Goal: Register for event/course

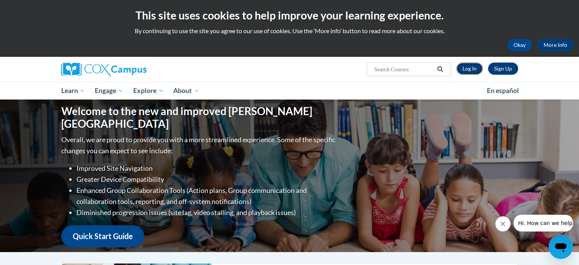
drag, startPoint x: 0, startPoint y: 0, endPoint x: 474, endPoint y: 70, distance: 478.9
click at [474, 70] on link "Log In" at bounding box center [470, 68] width 26 height 12
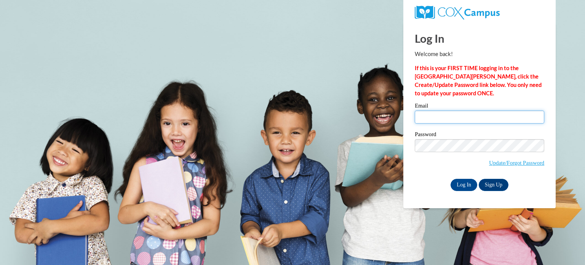
click at [462, 116] on input "Email" at bounding box center [480, 116] width 130 height 13
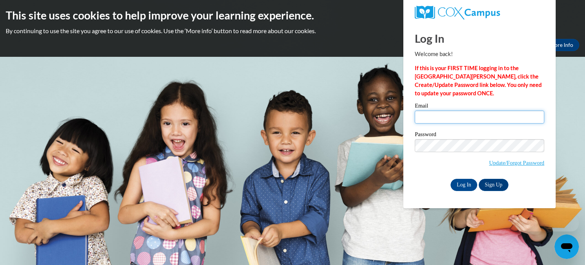
type input "jgriesem@kusd.edu"
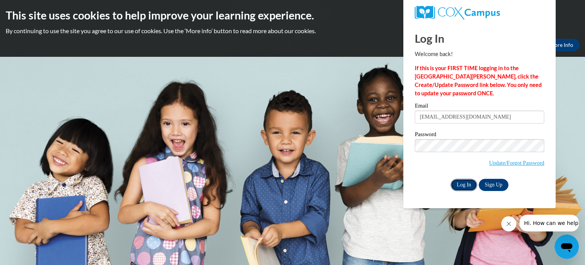
click at [464, 184] on input "Log In" at bounding box center [464, 185] width 27 height 12
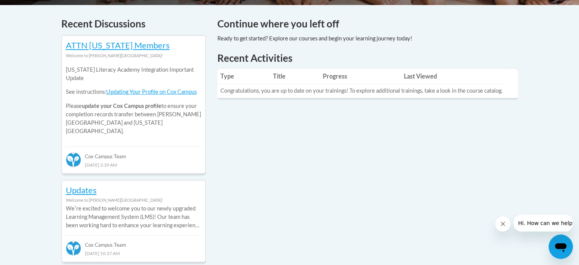
scroll to position [321, 0]
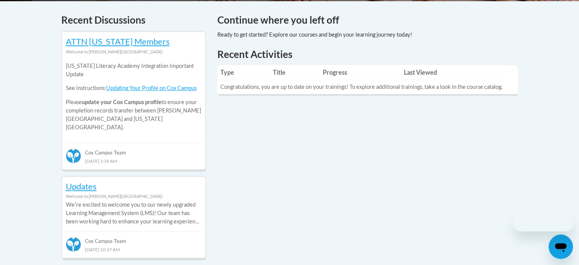
scroll to position [323, 0]
drag, startPoint x: 0, startPoint y: 0, endPoint x: 263, endPoint y: 172, distance: 314.3
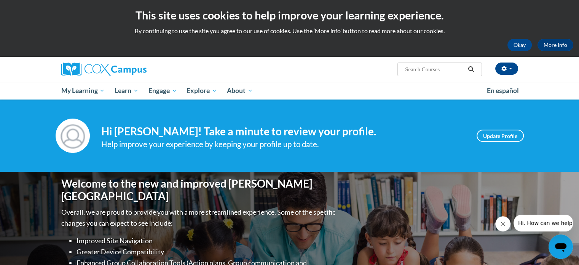
scroll to position [1, 0]
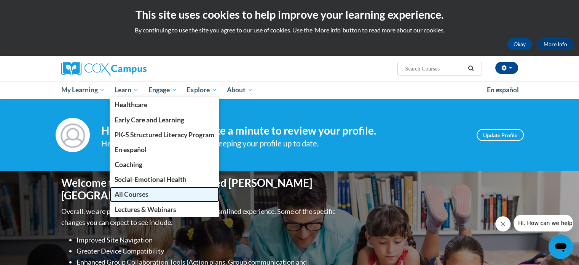
click at [136, 190] on span "All Courses" at bounding box center [132, 194] width 34 height 8
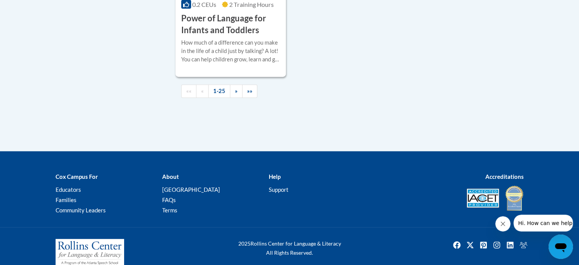
scroll to position [1929, 0]
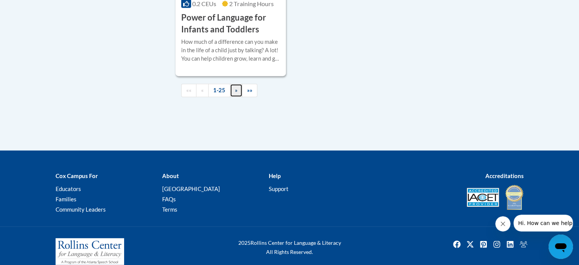
click at [235, 93] on span "»" at bounding box center [236, 90] width 3 height 6
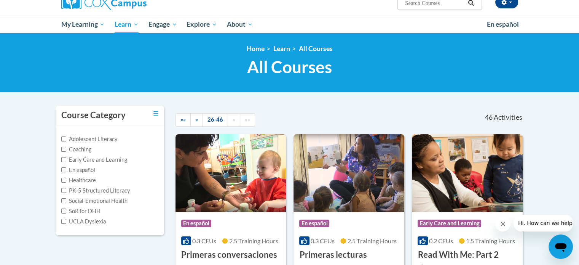
scroll to position [64, 0]
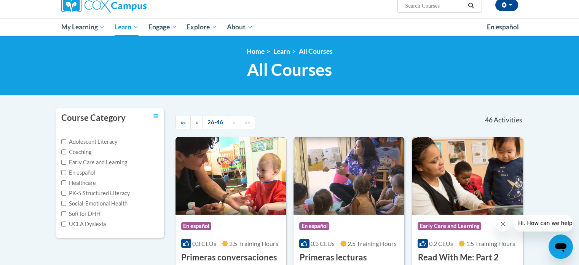
click at [418, 9] on input "Search..." at bounding box center [435, 5] width 61 height 9
type input "s"
type input "dyslexia"
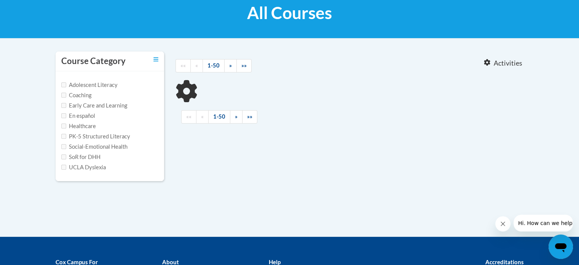
scroll to position [121, 0]
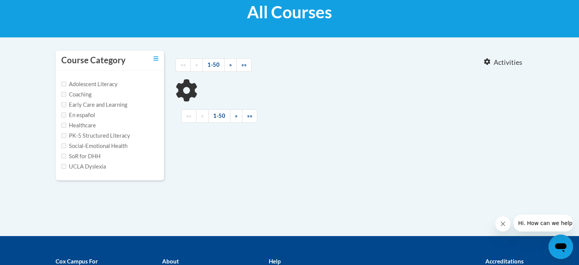
type input "dyslexia"
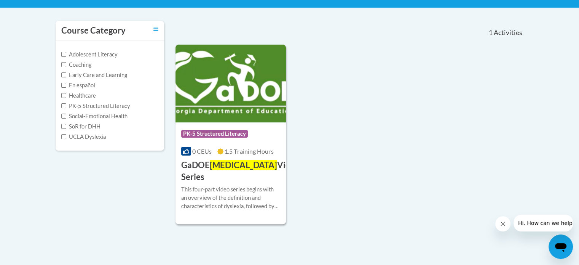
scroll to position [0, 0]
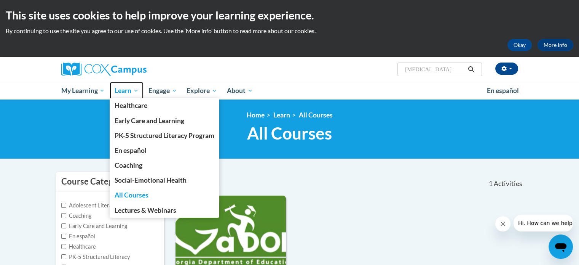
click at [128, 89] on span "Learn" at bounding box center [127, 90] width 24 height 9
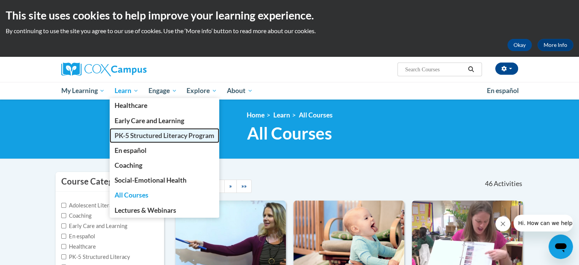
click at [135, 135] on span "PK-5 Structured Literacy Program" at bounding box center [165, 135] width 100 height 8
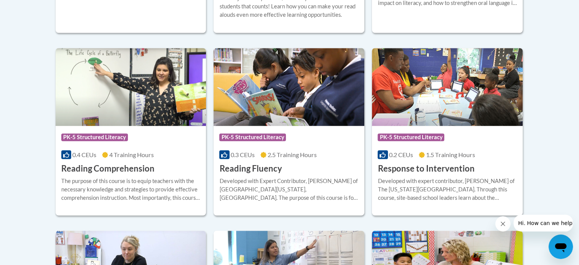
scroll to position [692, 0]
click at [443, 175] on div "More Info Enroll Developed with expert contributor, [PERSON_NAME] of The [US_ST…" at bounding box center [447, 193] width 151 height 39
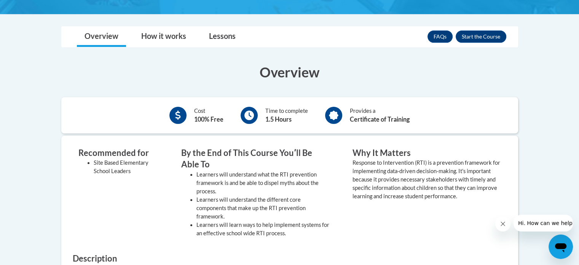
scroll to position [199, 0]
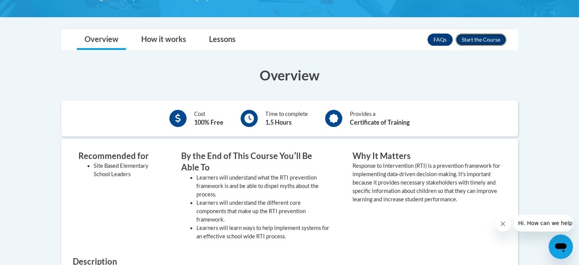
click at [474, 38] on button "Enroll" at bounding box center [481, 40] width 51 height 12
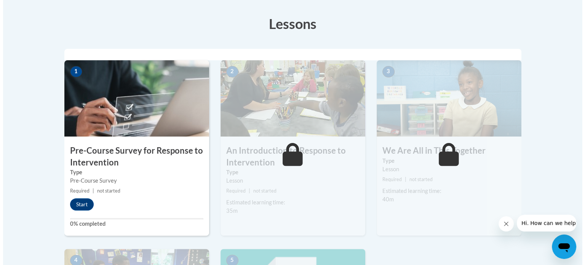
scroll to position [207, 0]
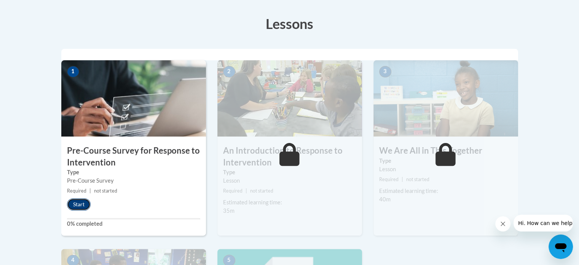
click at [72, 208] on button "Start" at bounding box center [79, 204] width 24 height 12
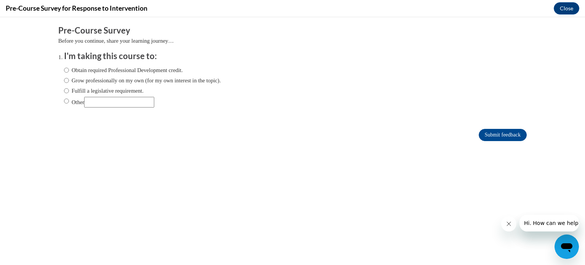
scroll to position [0, 0]
click at [64, 68] on input "Obtain required Professional Development credit." at bounding box center [66, 70] width 5 height 8
radio input "true"
click at [64, 89] on input "Fulfill a legislative requirement." at bounding box center [66, 90] width 5 height 8
radio input "true"
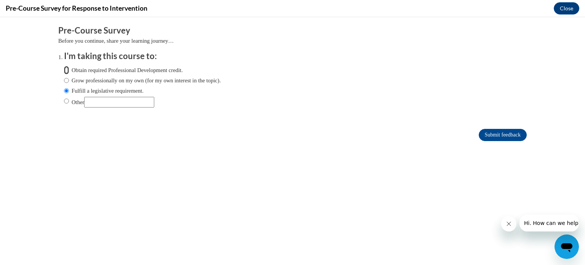
click at [64, 70] on input "Obtain required Professional Development credit." at bounding box center [66, 70] width 5 height 8
radio input "true"
click at [491, 140] on input "Submit feedback" at bounding box center [503, 135] width 48 height 12
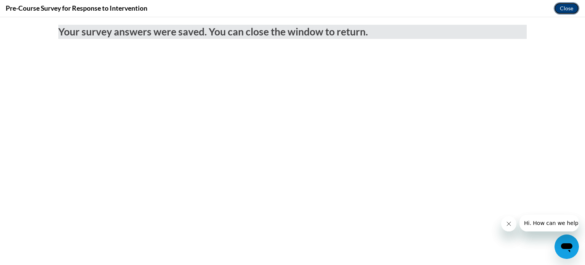
click at [571, 8] on button "Close" at bounding box center [567, 8] width 26 height 12
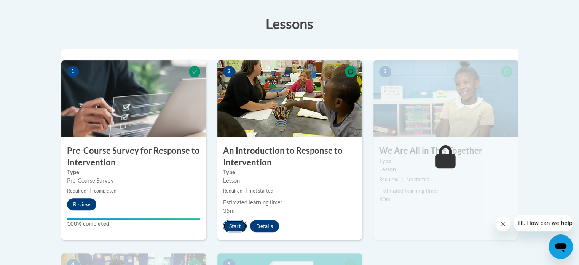
click at [230, 227] on button "Start" at bounding box center [235, 226] width 24 height 12
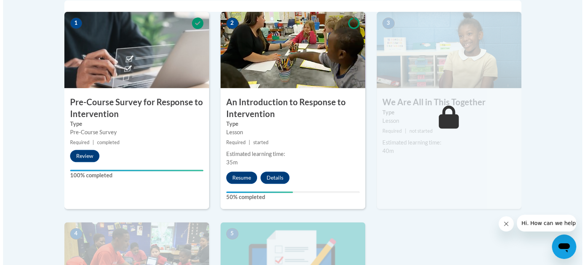
scroll to position [254, 0]
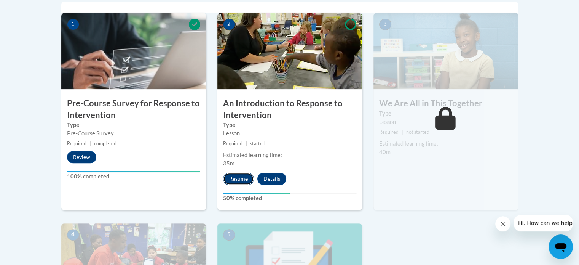
click at [237, 174] on button "Resume" at bounding box center [238, 179] width 31 height 12
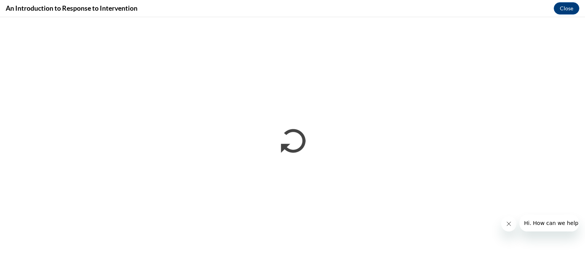
scroll to position [0, 0]
click at [550, 220] on span "Hi. How can we help?" at bounding box center [552, 223] width 57 height 6
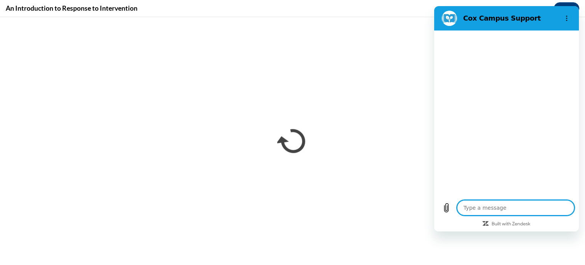
type textarea "x"
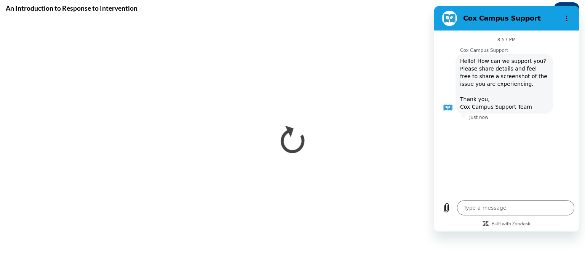
click at [536, 176] on div "8:57 PM Cox Campus Support Cox Campus Support says: Hello! How can we support y…" at bounding box center [507, 113] width 142 height 162
click at [497, 211] on textarea at bounding box center [515, 207] width 117 height 15
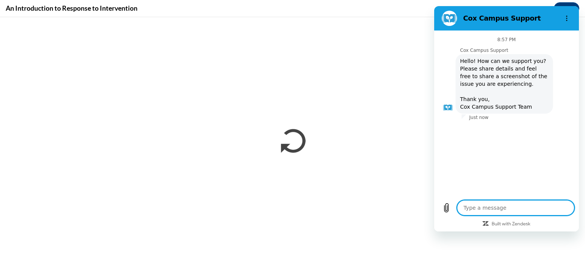
type textarea "T"
type textarea "x"
type textarea "Th"
type textarea "x"
type textarea "The"
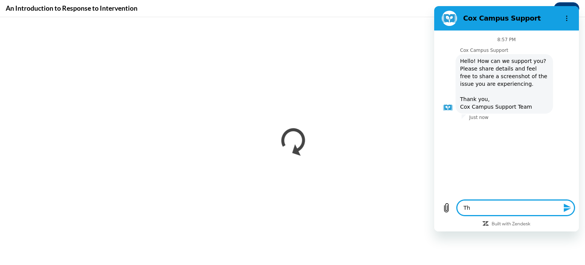
type textarea "x"
type textarea "The"
type textarea "x"
type textarea "The v"
type textarea "x"
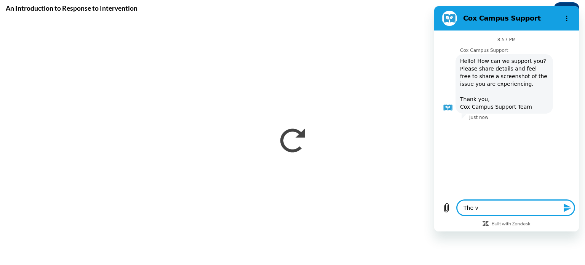
type textarea "The vi"
type textarea "x"
type textarea "The vid"
type textarea "x"
type textarea "The vide"
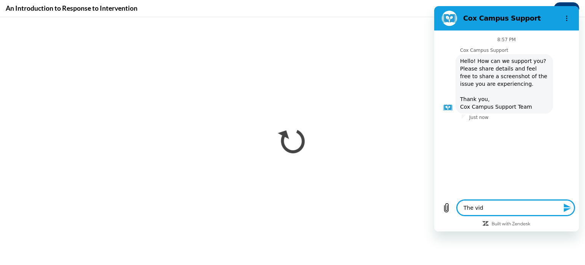
type textarea "x"
type textarea "The video"
type textarea "x"
type textarea "The videos"
type textarea "x"
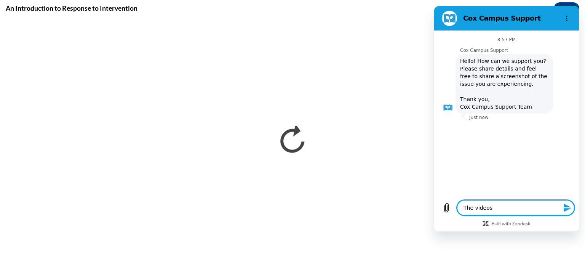
type textarea "The videos"
type textarea "x"
type textarea "The videos k"
type textarea "x"
type textarea "The videos ke"
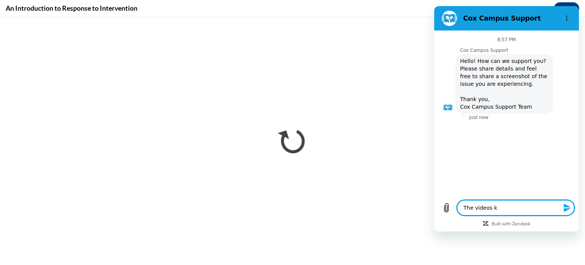
type textarea "x"
type textarea "The videos kee"
type textarea "x"
type textarea "The videos keep"
type textarea "x"
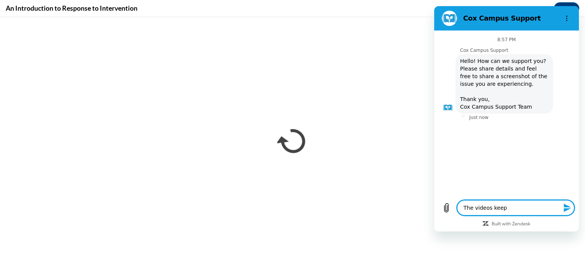
type textarea "The videos keep"
type textarea "x"
type textarea "The videos keep s"
type textarea "x"
type textarea "The videos keep st"
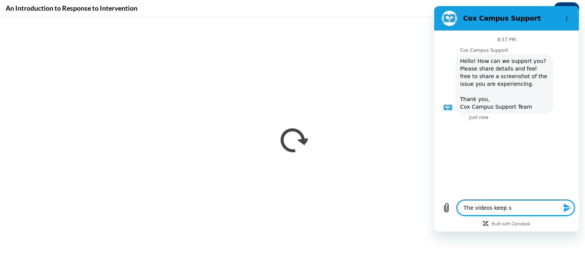
type textarea "x"
type textarea "The videos keep sto"
type textarea "x"
type textarea "The videos keep stop"
type textarea "x"
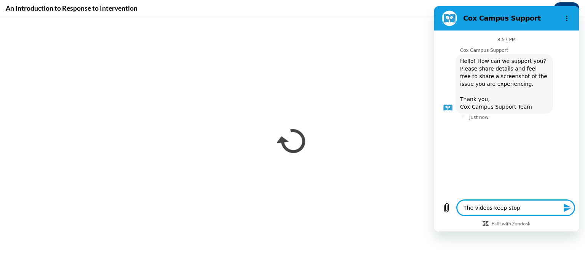
type textarea "The videos keep stopp"
type textarea "x"
type textarea "The videos keep stoppi"
type textarea "x"
type textarea "The videos keep stoppin"
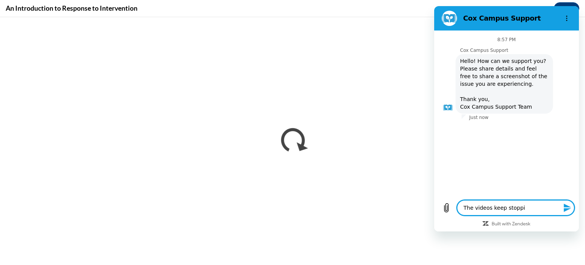
type textarea "x"
type textarea "The videos keep stopping"
type textarea "x"
type textarea "The videos keep stopping"
type textarea "x"
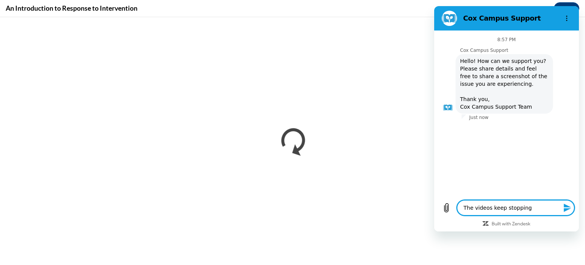
type textarea "The videos keep stopping a"
type textarea "x"
type textarea "The videos keep stopping an"
type textarea "x"
type textarea "The videos keep stopping and"
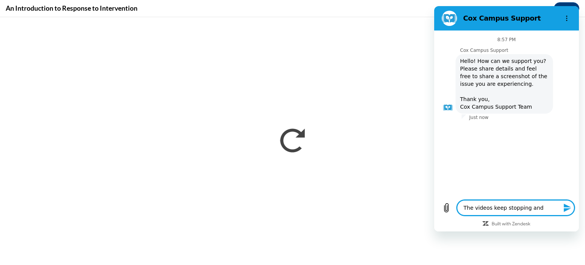
type textarea "x"
type textarea "The videos keep stopping and"
type textarea "x"
type textarea "The videos keep stopping and a"
type textarea "x"
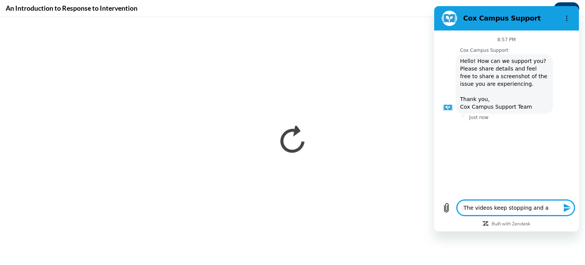
type textarea "The videos keep stopping and ar"
type textarea "x"
type textarea "The videos keep stopping and are"
type textarea "x"
type textarea "The videos keep stopping and are"
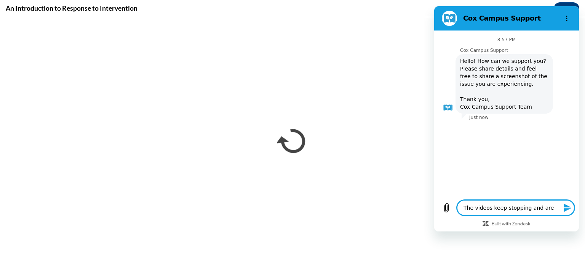
type textarea "x"
type textarea "The videos keep stopping and are n"
type textarea "x"
type textarea "The videos keep stopping and are no"
type textarea "x"
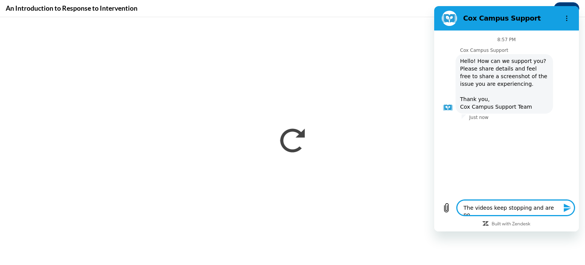
type textarea "The videos keep stopping and are not"
type textarea "x"
type textarea "The videos keep stopping and are not"
type textarea "x"
type textarea "The videos keep stopping and are not l"
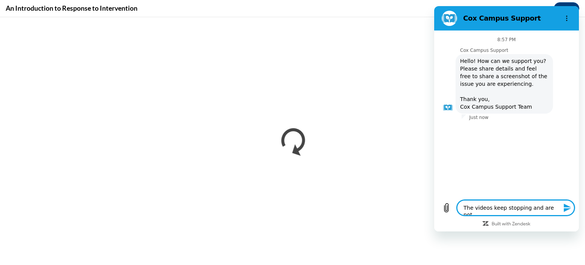
type textarea "x"
type textarea "The videos keep stopping and are not lo"
type textarea "x"
type textarea "The videos keep stopping and are not loa"
type textarea "x"
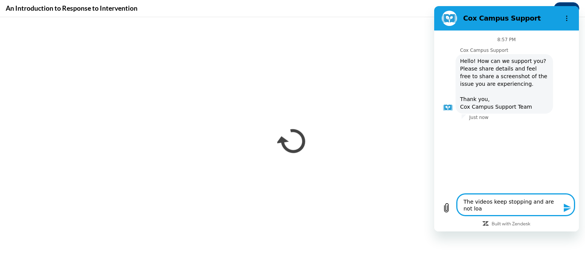
type textarea "The videos keep stopping and are not load"
type textarea "x"
type textarea "The videos keep stopping and are not loadi"
type textarea "x"
type textarea "The videos keep stopping and are not loadin"
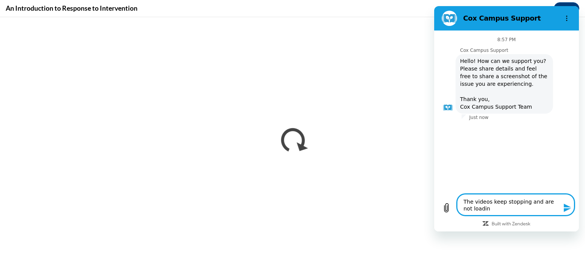
type textarea "x"
type textarea "The videos keep stopping and are not loading"
type textarea "x"
type textarea "The videos keep stopping and are not loading"
type textarea "x"
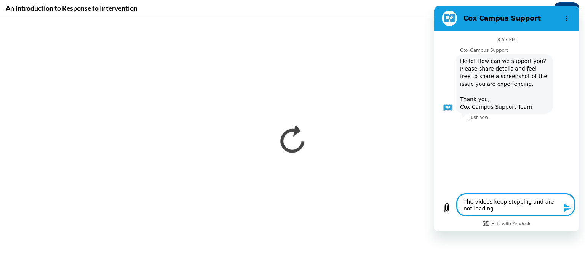
type textarea "The videos keep stopping and are not loading t"
type textarea "x"
type textarea "The videos keep stopping and are not loading to"
type textarea "x"
type textarea "The videos keep stopping and are not loading to"
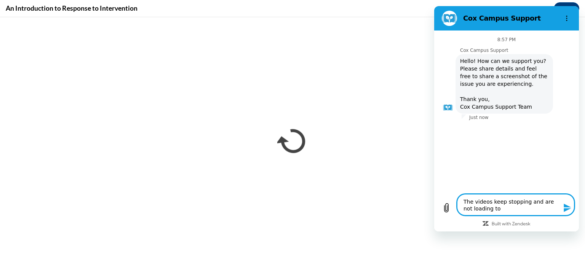
type textarea "x"
type textarea "The videos keep stopping and are not loading to r"
type textarea "x"
type textarea "The videos keep stopping and are not loading to ru"
type textarea "x"
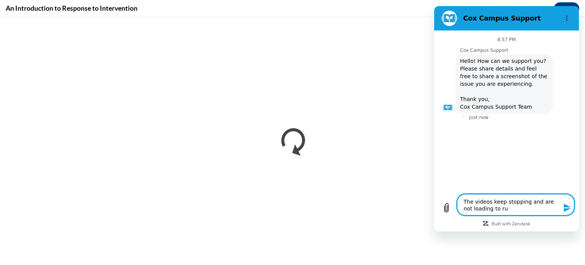
type textarea "The videos keep stopping and are not loading to run"
type textarea "x"
type textarea "The videos keep stopping and are not loading to run"
type textarea "x"
type textarea "The videos keep stopping and are not loading to run s"
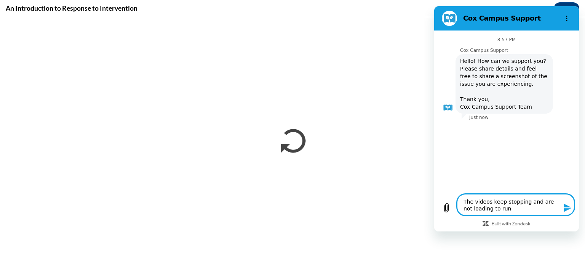
type textarea "x"
type textarea "The videos keep stopping and are not loading to run su"
type textarea "x"
type textarea "The videos keep stopping and are not loading to run s"
type textarea "x"
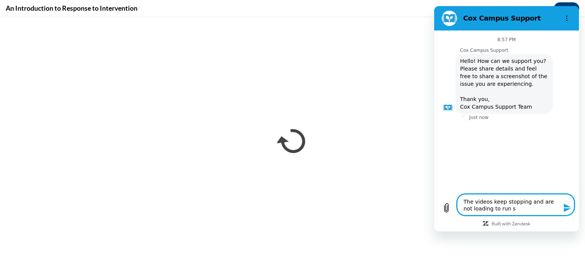
type textarea "The videos keep stopping and are not loading to run sm"
type textarea "x"
type textarea "The videos keep stopping and are not loading to run smo"
type textarea "x"
type textarea "The videos keep stopping and are not loading to run smoo"
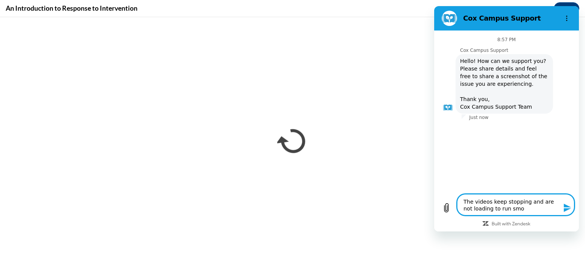
type textarea "x"
type textarea "The videos keep stopping and are not loading to run smoot"
type textarea "x"
type textarea "The videos keep stopping and are not loading to run smooth"
type textarea "x"
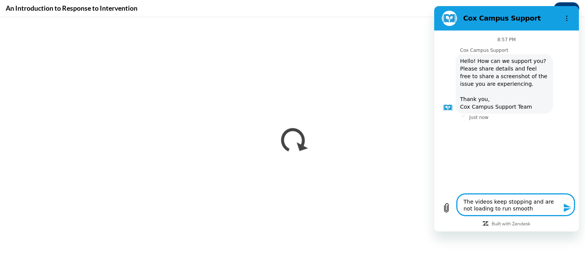
type textarea "The videos keep stopping and are not loading to run smoothl"
type textarea "x"
type textarea "The videos keep stopping and are not loading to run smoothly"
type textarea "x"
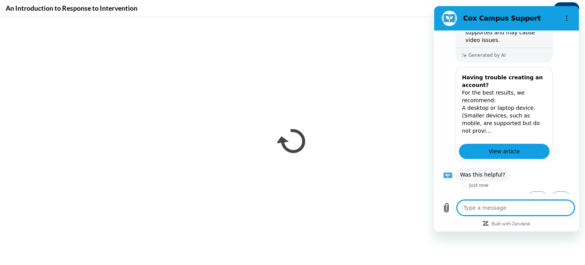
scroll to position [208, 0]
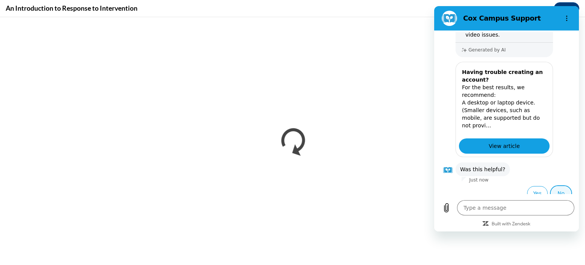
click at [562, 186] on button "No" at bounding box center [561, 193] width 21 height 14
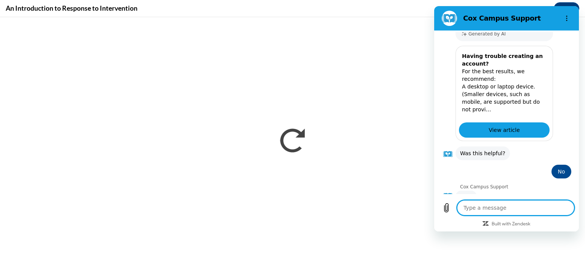
scroll to position [224, 0]
type textarea "x"
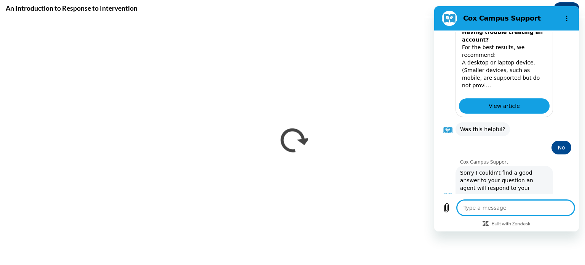
scroll to position [267, 0]
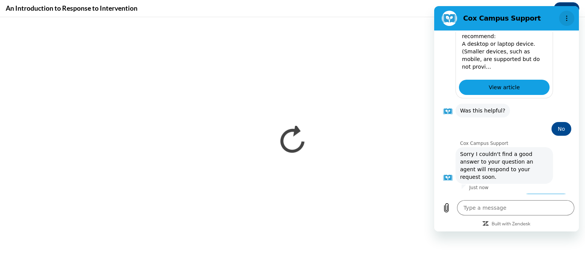
click at [566, 12] on button "Options menu" at bounding box center [566, 18] width 15 height 15
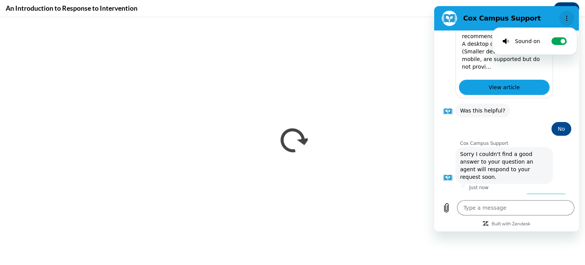
click at [566, 14] on button "Options menu" at bounding box center [566, 18] width 15 height 15
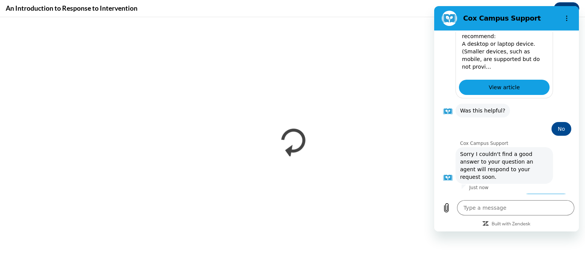
click at [416, 17] on iframe at bounding box center [292, 141] width 585 height 248
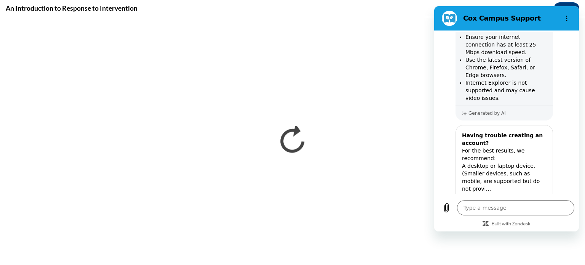
scroll to position [130, 0]
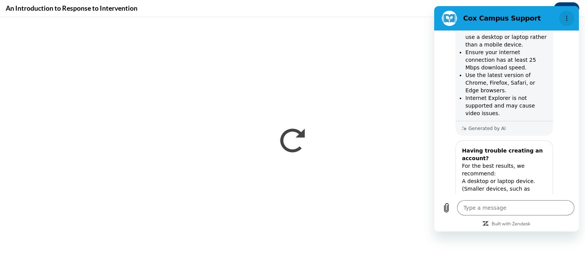
click at [565, 16] on icon "Options menu" at bounding box center [567, 18] width 6 height 6
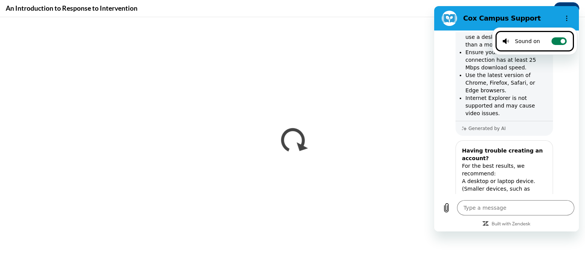
click at [561, 40] on circle at bounding box center [563, 41] width 5 height 5
click at [559, 40] on input "Toggle sound notifications" at bounding box center [559, 41] width 15 height 8
checkbox input "false"
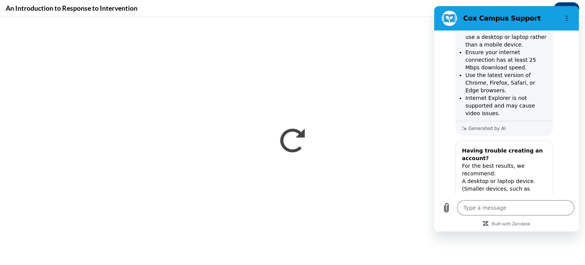
click at [444, 15] on figure at bounding box center [449, 18] width 15 height 15
click at [507, 16] on h2 "Cox Campus Support" at bounding box center [509, 18] width 93 height 9
click at [513, 223] on icon "Built with Zendesk: Visit the Zendesk website in a new tab" at bounding box center [511, 224] width 39 height 5
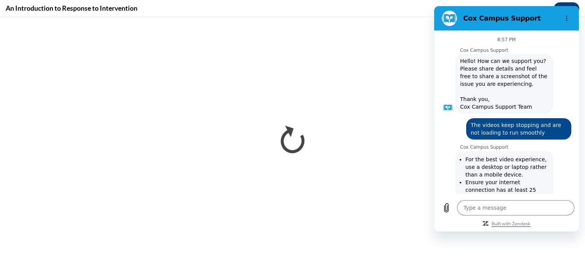
scroll to position [0, 0]
click at [446, 13] on figure at bounding box center [449, 18] width 15 height 15
click at [567, 19] on circle "Options menu" at bounding box center [566, 18] width 1 height 1
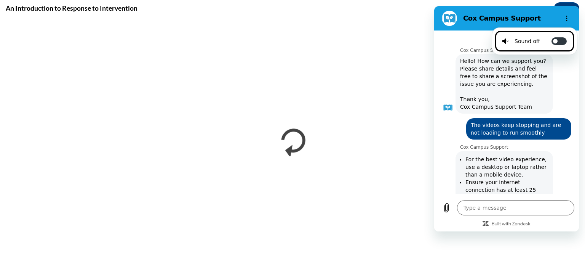
click at [522, 42] on div "Sound off" at bounding box center [521, 41] width 38 height 8
type textarea "x"
checkbox input "true"
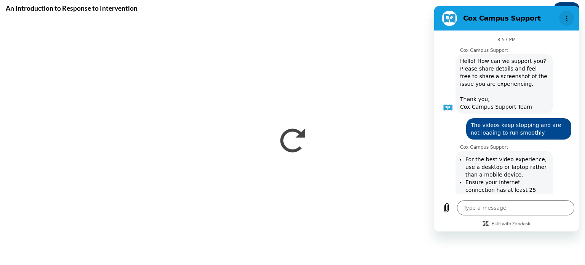
click at [571, 13] on button "Options menu" at bounding box center [566, 18] width 15 height 15
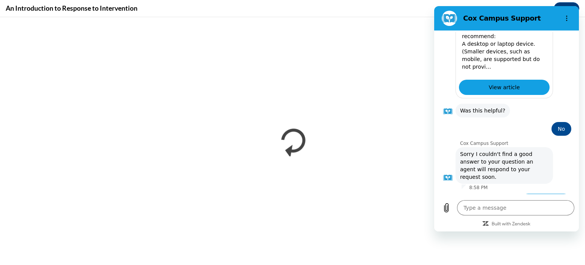
click at [550, 13] on div "Cox Campus Support" at bounding box center [497, 18] width 117 height 15
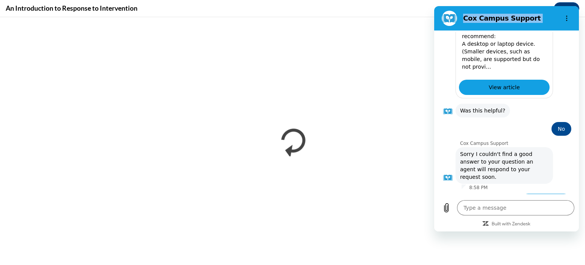
click at [550, 13] on div "Cox Campus Support" at bounding box center [497, 18] width 117 height 15
click at [454, 17] on figure at bounding box center [449, 18] width 15 height 15
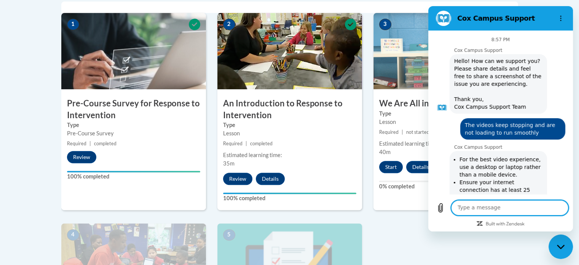
scroll to position [267, 0]
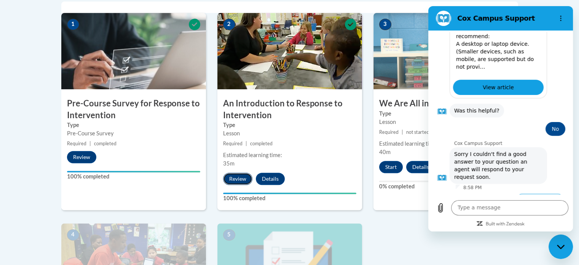
click at [241, 177] on button "Review" at bounding box center [237, 179] width 29 height 12
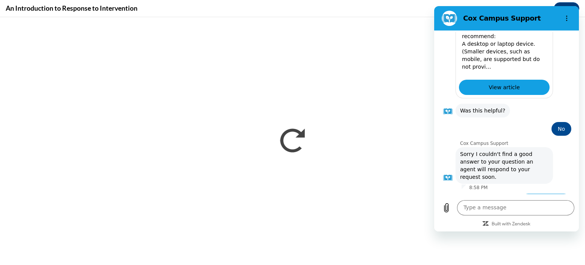
scroll to position [0, 0]
drag, startPoint x: 446, startPoint y: 20, endPoint x: 299, endPoint y: 123, distance: 179.4
click at [434, 123] on html "Cox Campus Support 8:57 PM Cox Campus Support Cox Campus Support says: Hello! H…" at bounding box center [506, 118] width 145 height 225
click at [524, 15] on h2 "Cox Campus Support" at bounding box center [509, 18] width 93 height 9
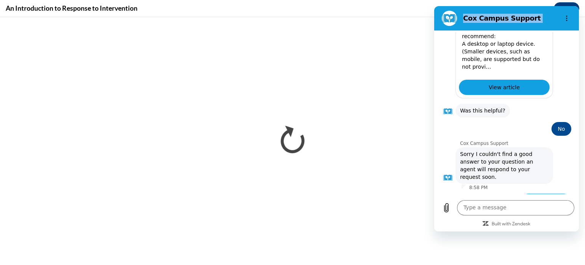
drag, startPoint x: 524, startPoint y: 15, endPoint x: 471, endPoint y: 8, distance: 54.1
click at [471, 8] on section "Cox Campus Support" at bounding box center [506, 18] width 145 height 24
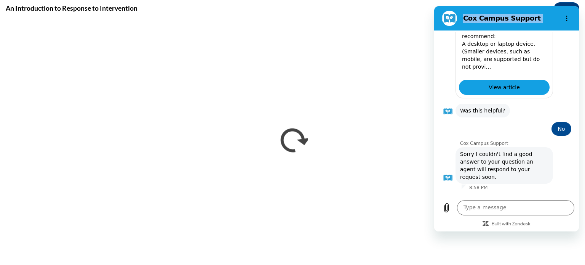
click at [471, 8] on section "Cox Campus Support" at bounding box center [506, 18] width 145 height 24
click at [569, 13] on button "Options menu" at bounding box center [566, 18] width 15 height 15
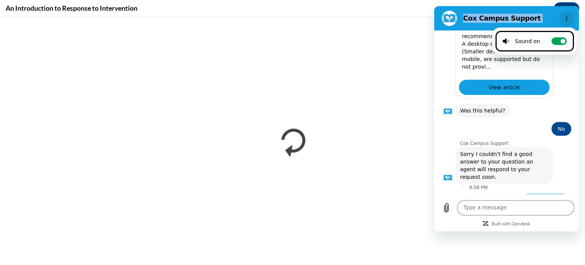
click at [564, 16] on icon "Options menu" at bounding box center [567, 18] width 6 height 6
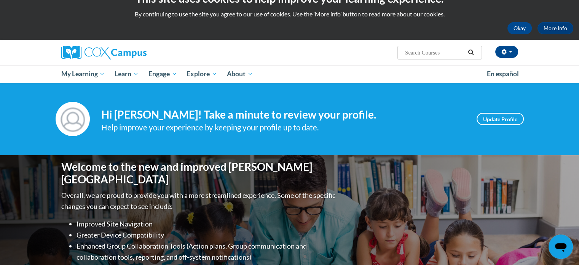
scroll to position [18, 0]
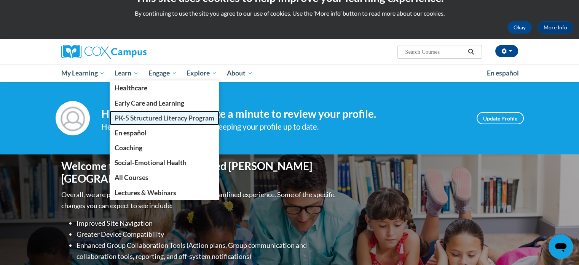
click at [138, 118] on span "PK-5 Structured Literacy Program" at bounding box center [165, 118] width 100 height 8
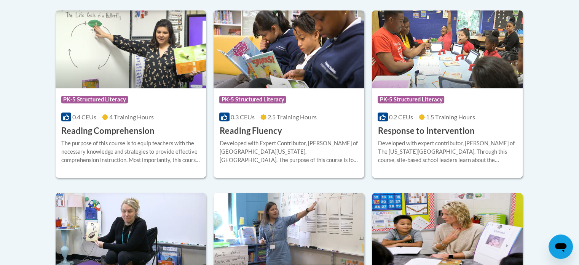
scroll to position [728, 0]
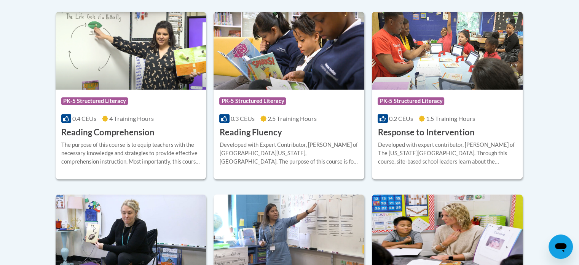
click at [415, 133] on h3 "Response to Intervention" at bounding box center [426, 132] width 97 height 12
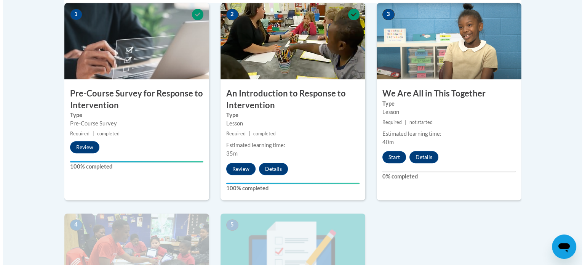
scroll to position [265, 0]
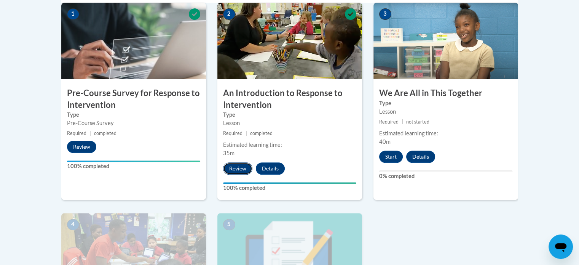
click at [241, 171] on button "Review" at bounding box center [237, 168] width 29 height 12
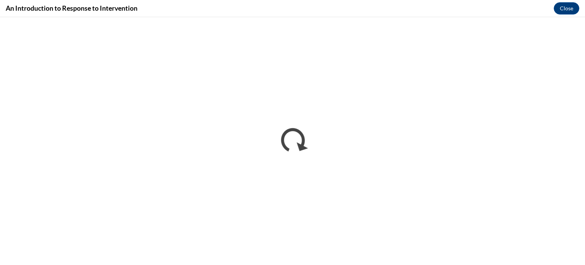
scroll to position [0, 0]
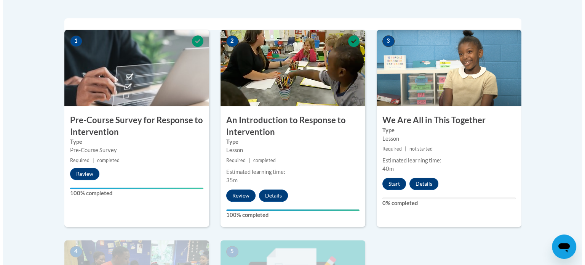
scroll to position [239, 0]
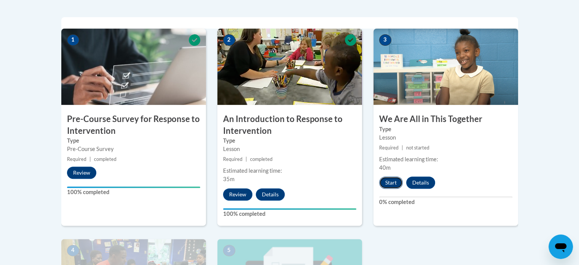
click at [395, 181] on button "Start" at bounding box center [391, 182] width 24 height 12
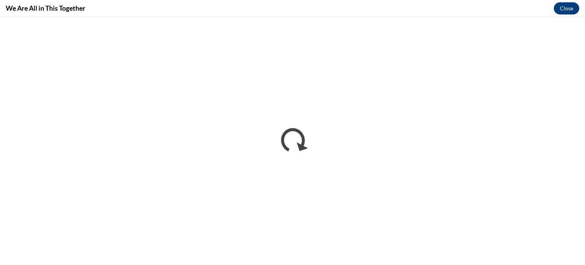
scroll to position [0, 0]
